Goal: Task Accomplishment & Management: Manage account settings

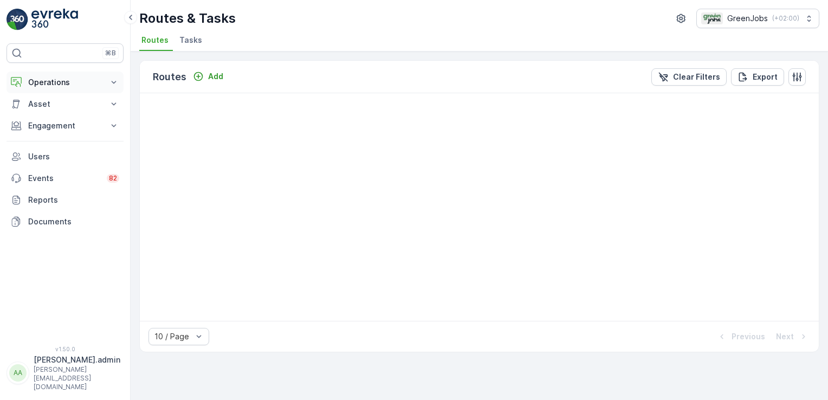
click at [118, 83] on icon at bounding box center [113, 82] width 11 height 11
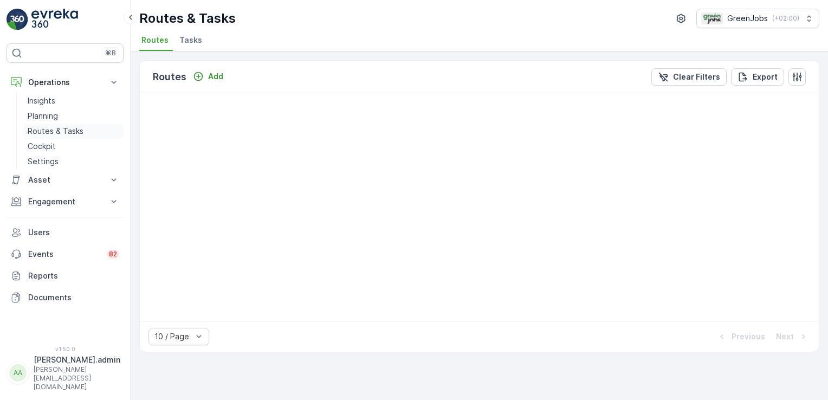
click at [72, 133] on p "Routes & Tasks" at bounding box center [56, 131] width 56 height 11
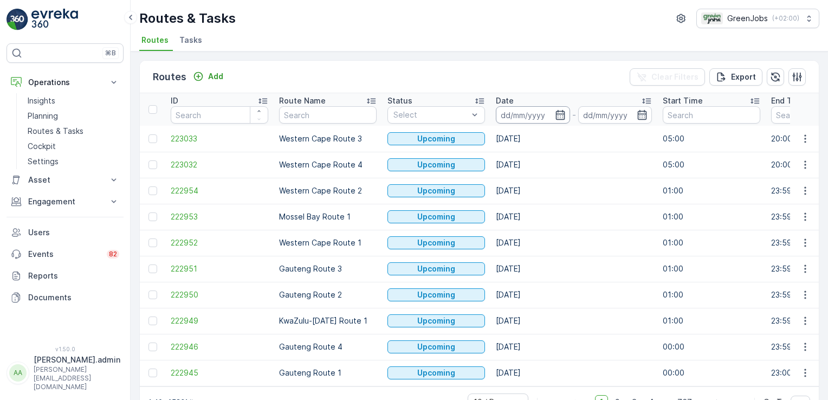
click at [529, 115] on input at bounding box center [533, 114] width 74 height 17
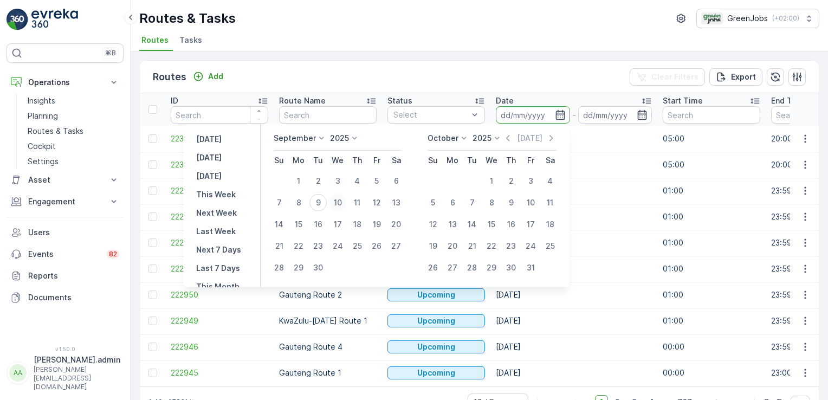
click at [341, 198] on div "10" at bounding box center [337, 202] width 17 height 17
type input "[DATE]"
click at [341, 198] on div "10" at bounding box center [337, 202] width 17 height 17
type input "[DATE]"
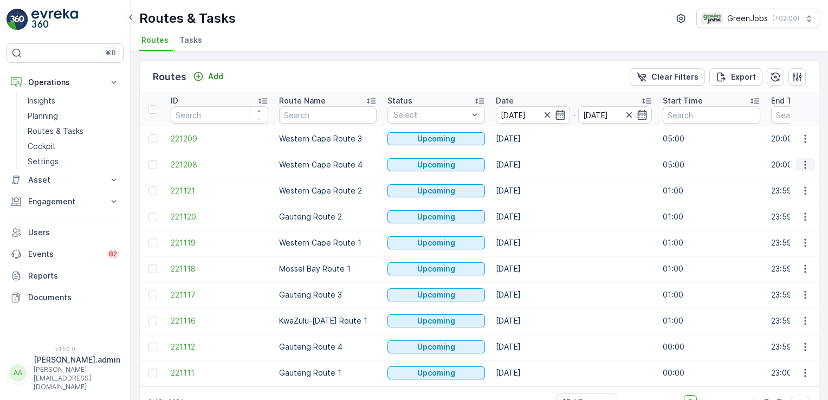
click at [805, 163] on icon "button" at bounding box center [805, 164] width 11 height 11
click at [802, 176] on span "See More Details" at bounding box center [779, 180] width 63 height 11
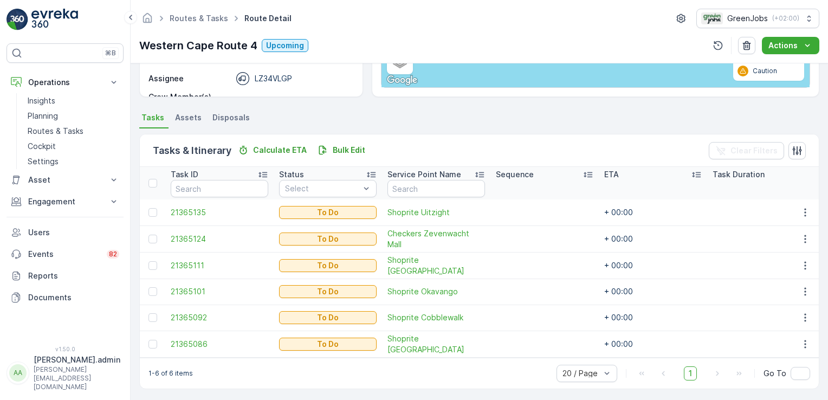
scroll to position [187, 0]
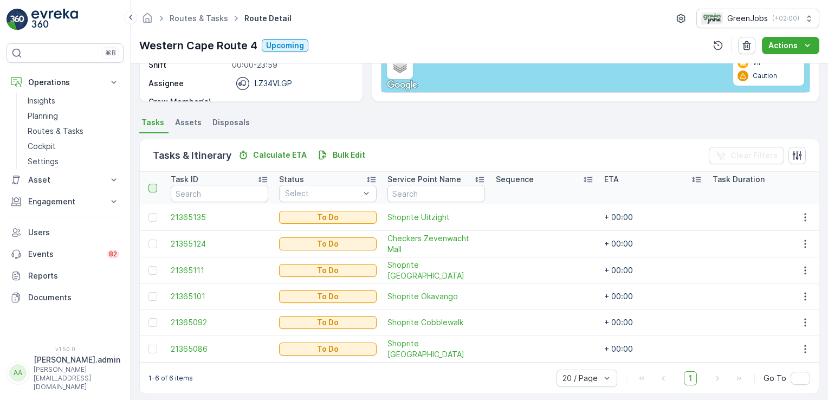
click at [150, 186] on div at bounding box center [153, 188] width 9 height 9
click at [154, 184] on input "checkbox" at bounding box center [154, 184] width 0 height 0
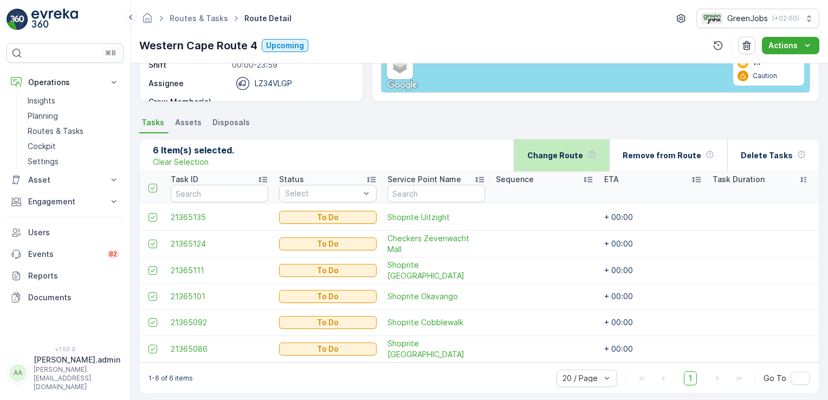
click at [556, 154] on p "Change Route" at bounding box center [555, 155] width 56 height 11
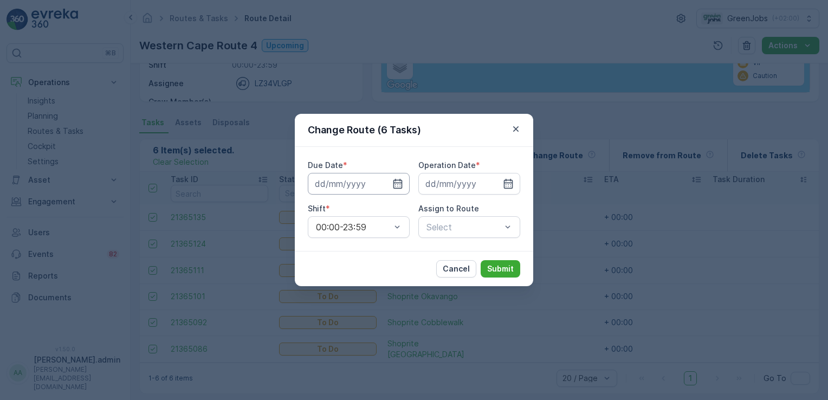
click at [366, 185] on input at bounding box center [359, 184] width 102 height 22
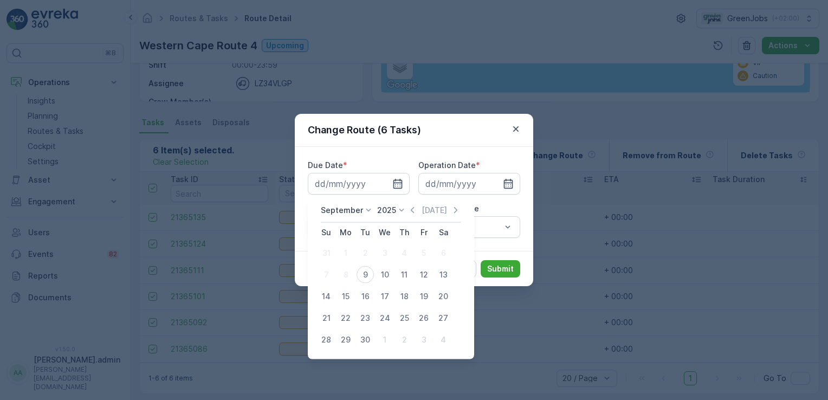
click at [388, 276] on div "10" at bounding box center [384, 274] width 17 height 17
type input "[DATE]"
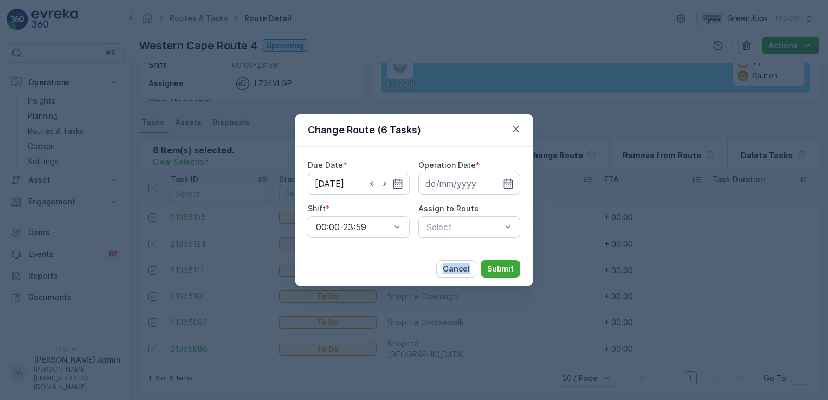
click at [388, 275] on div "Cancel Submit" at bounding box center [414, 268] width 238 height 35
drag, startPoint x: 388, startPoint y: 275, endPoint x: 463, endPoint y: 173, distance: 127.2
click at [463, 173] on div "Operation Date *" at bounding box center [469, 177] width 102 height 35
click at [460, 177] on input at bounding box center [469, 184] width 102 height 22
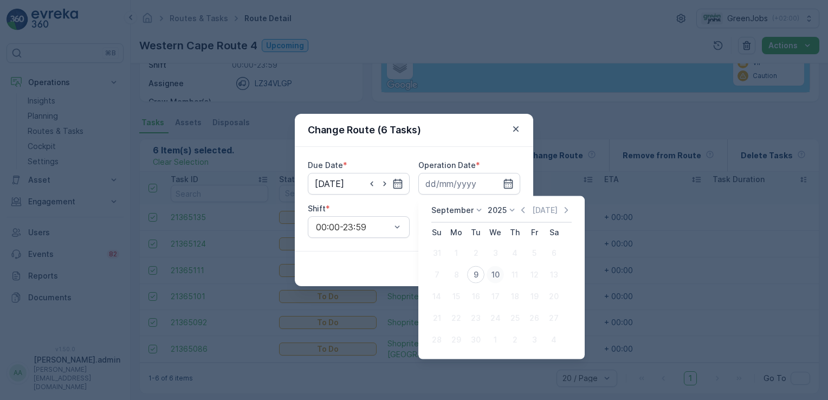
click at [496, 275] on div "10" at bounding box center [495, 274] width 17 height 17
type input "[DATE]"
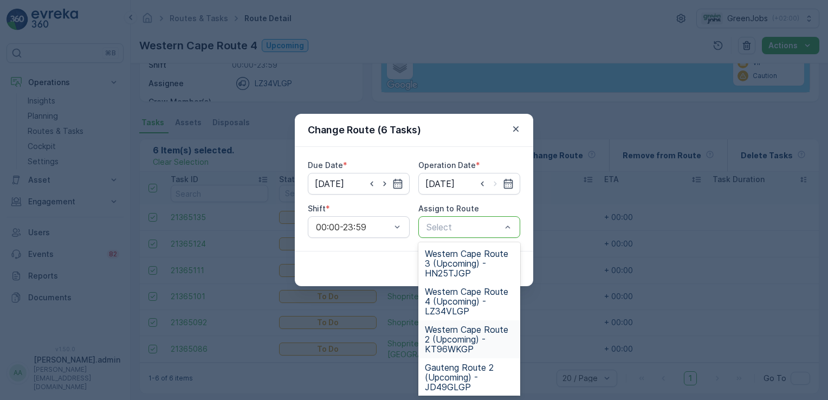
click at [470, 333] on span "Western Cape Route 2 (Upcoming) - KT96WKGP" at bounding box center [469, 339] width 89 height 29
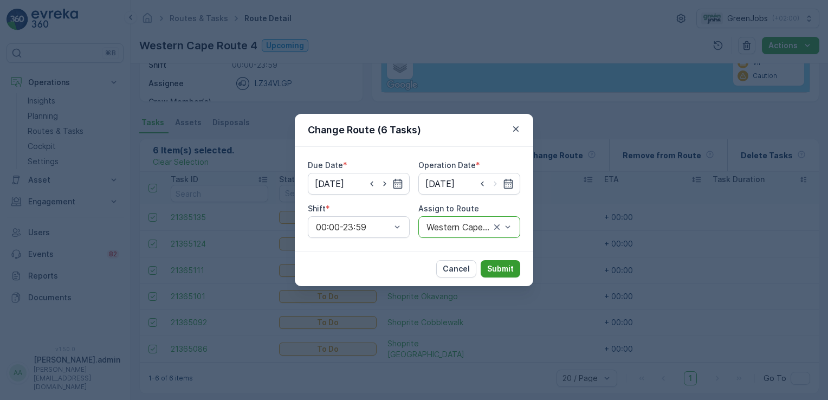
click at [505, 268] on p "Submit" at bounding box center [500, 268] width 27 height 11
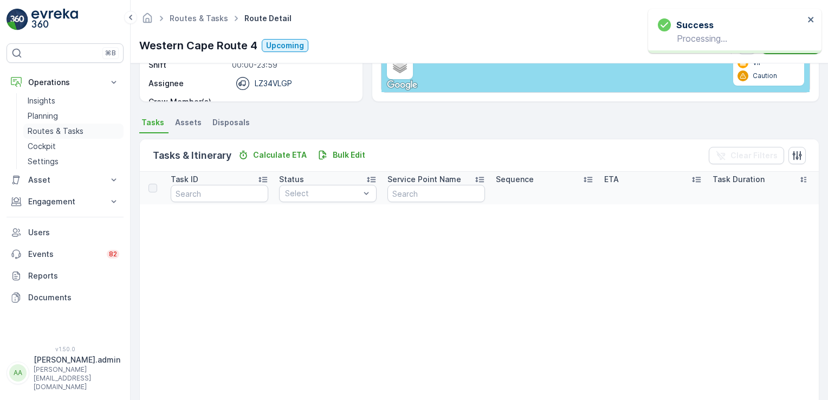
click at [52, 132] on p "Routes & Tasks" at bounding box center [56, 131] width 56 height 11
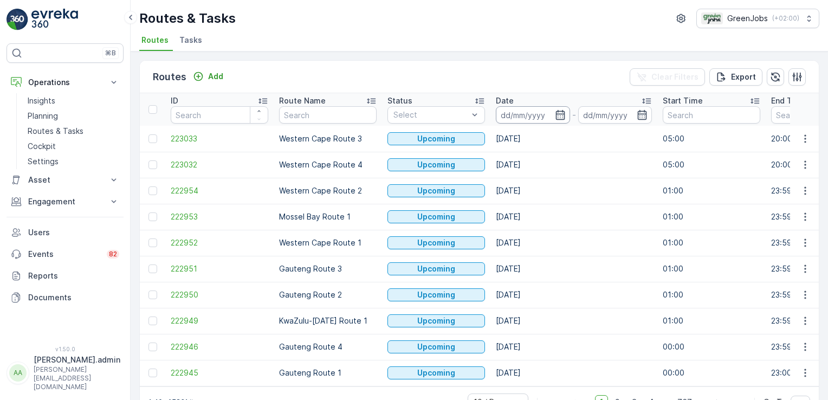
click at [514, 114] on input at bounding box center [533, 114] width 74 height 17
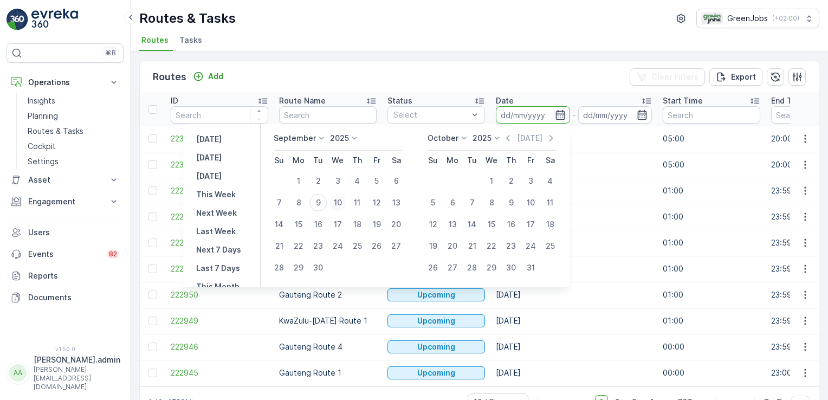
click at [342, 202] on div "10" at bounding box center [337, 202] width 17 height 17
type input "[DATE]"
click at [342, 202] on div "10" at bounding box center [337, 202] width 17 height 17
type input "[DATE]"
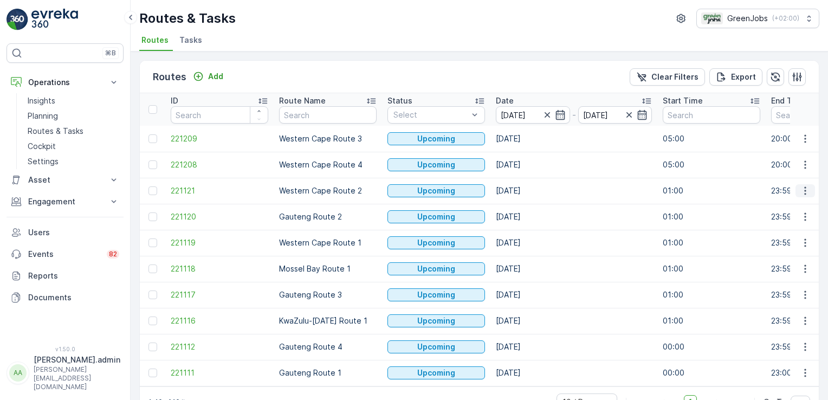
click at [804, 191] on icon "button" at bounding box center [805, 190] width 11 height 11
click at [796, 209] on span "See More Details" at bounding box center [779, 206] width 63 height 11
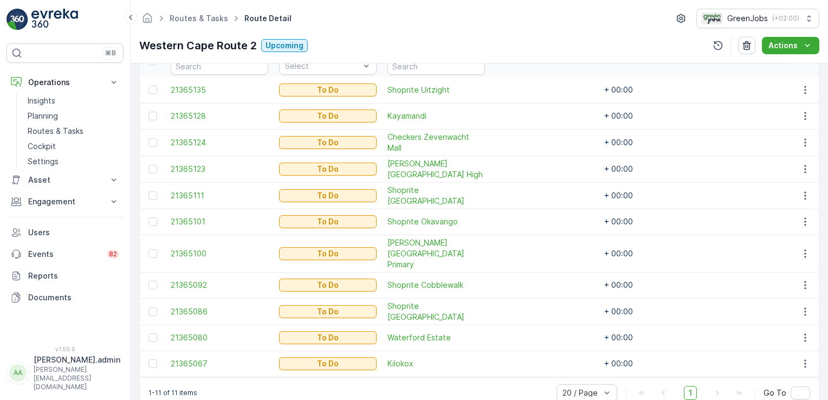
scroll to position [327, 0]
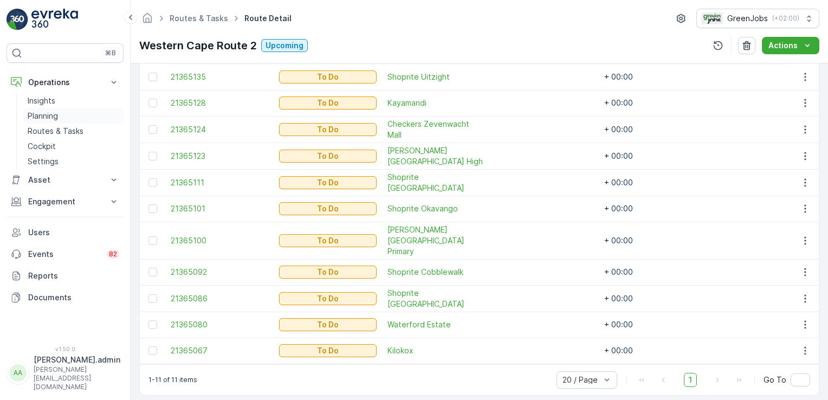
click at [48, 111] on p "Planning" at bounding box center [43, 116] width 30 height 11
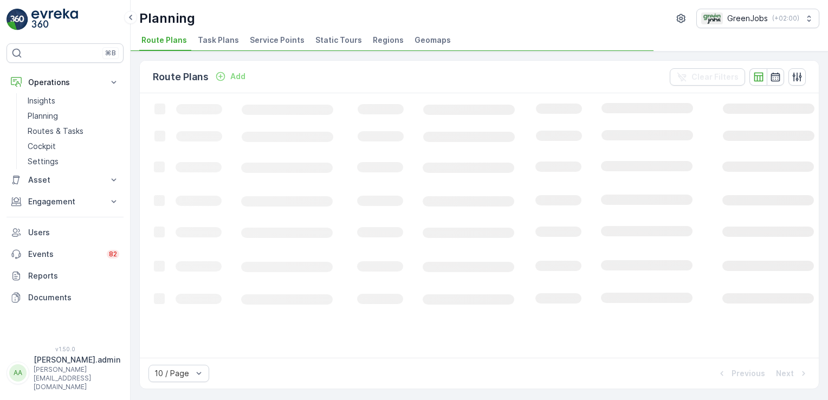
click at [259, 41] on span "Service Points" at bounding box center [277, 40] width 55 height 11
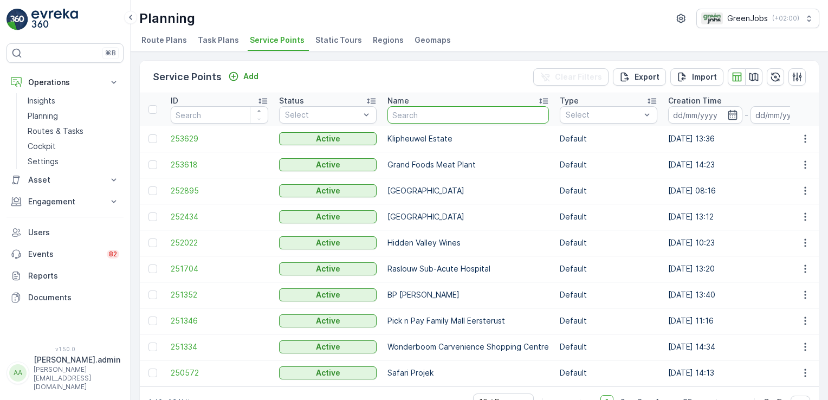
click at [420, 116] on input "text" at bounding box center [469, 114] width 162 height 17
type input "champs"
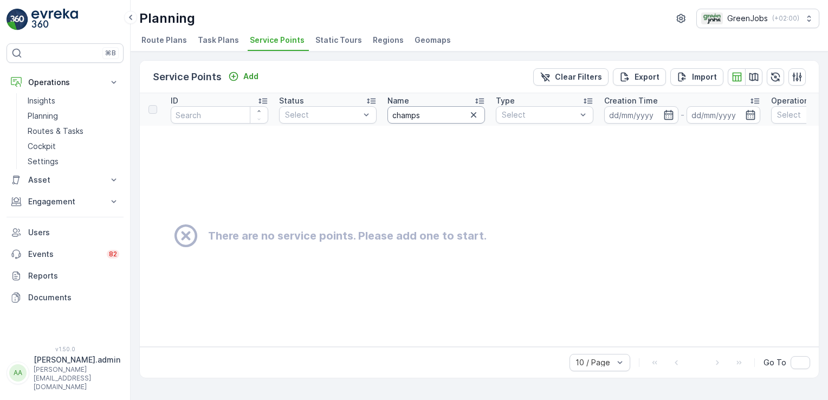
drag, startPoint x: 424, startPoint y: 114, endPoint x: 418, endPoint y: 116, distance: 6.3
click at [421, 114] on input "champs" at bounding box center [437, 114] width 98 height 17
type input "champ"
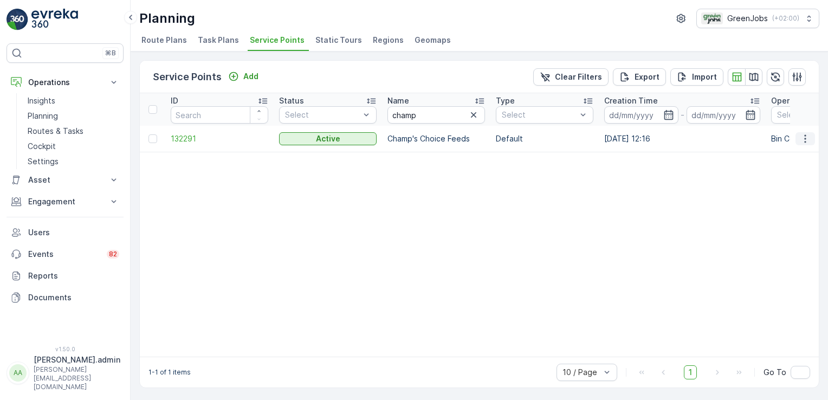
click at [802, 137] on icon "button" at bounding box center [805, 138] width 11 height 11
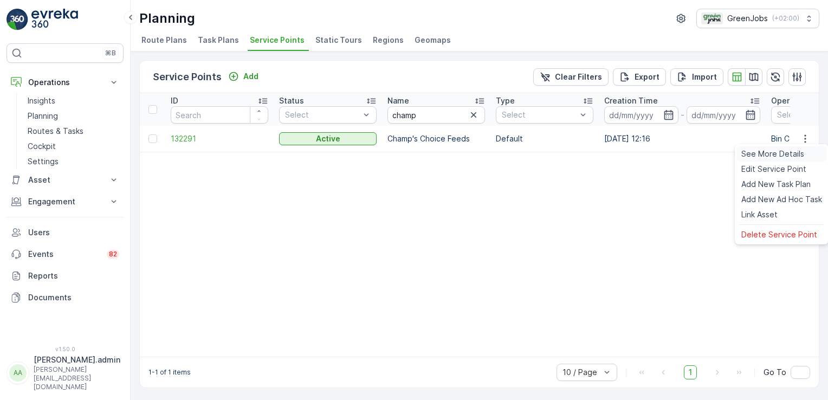
click at [793, 152] on span "See More Details" at bounding box center [772, 154] width 63 height 11
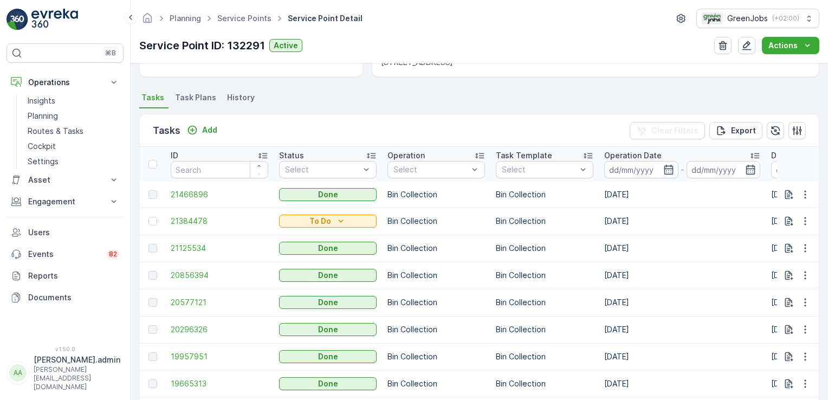
scroll to position [269, 0]
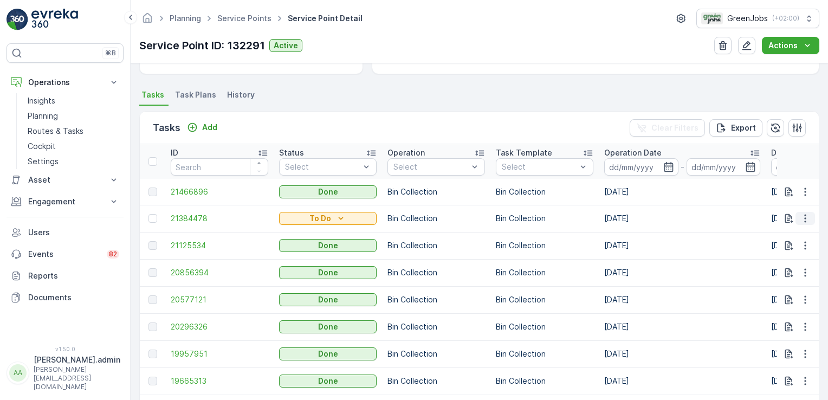
click at [804, 216] on icon "button" at bounding box center [805, 218] width 11 height 11
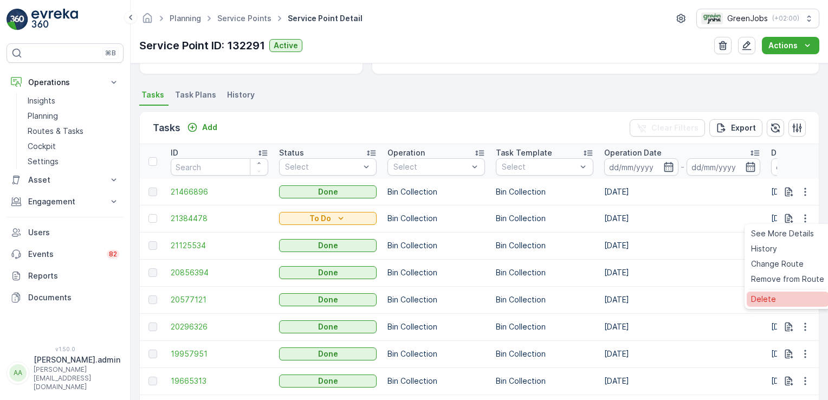
click at [764, 298] on span "Delete" at bounding box center [763, 299] width 25 height 11
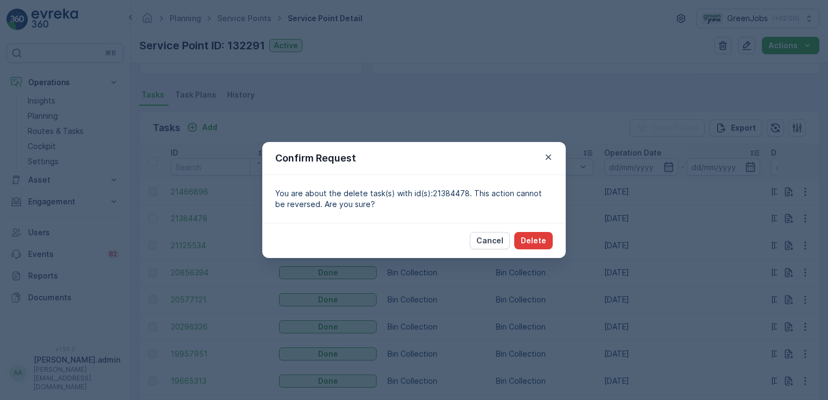
click at [538, 244] on p "Delete" at bounding box center [533, 240] width 25 height 11
